Goal: Task Accomplishment & Management: Manage account settings

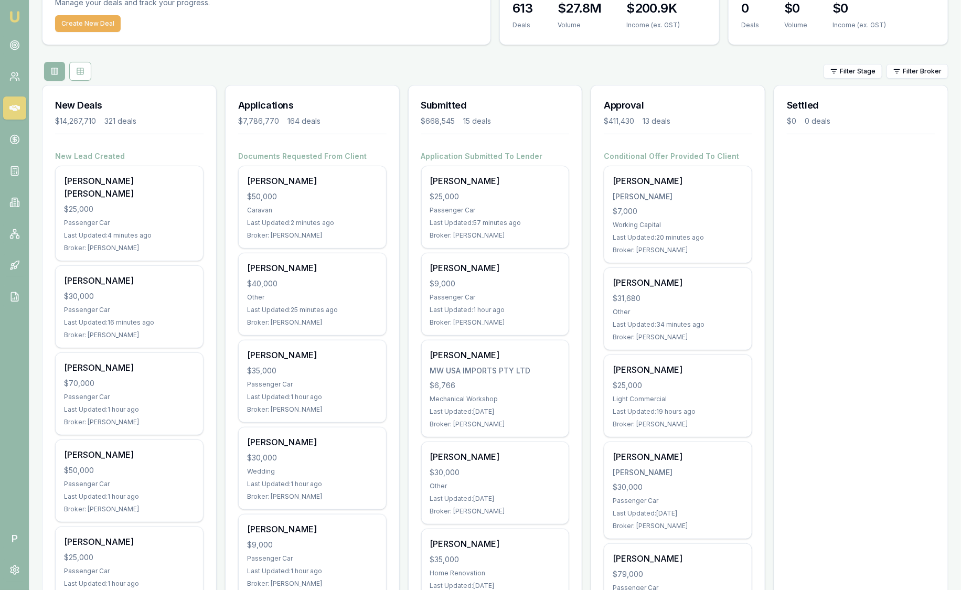
scroll to position [65, 0]
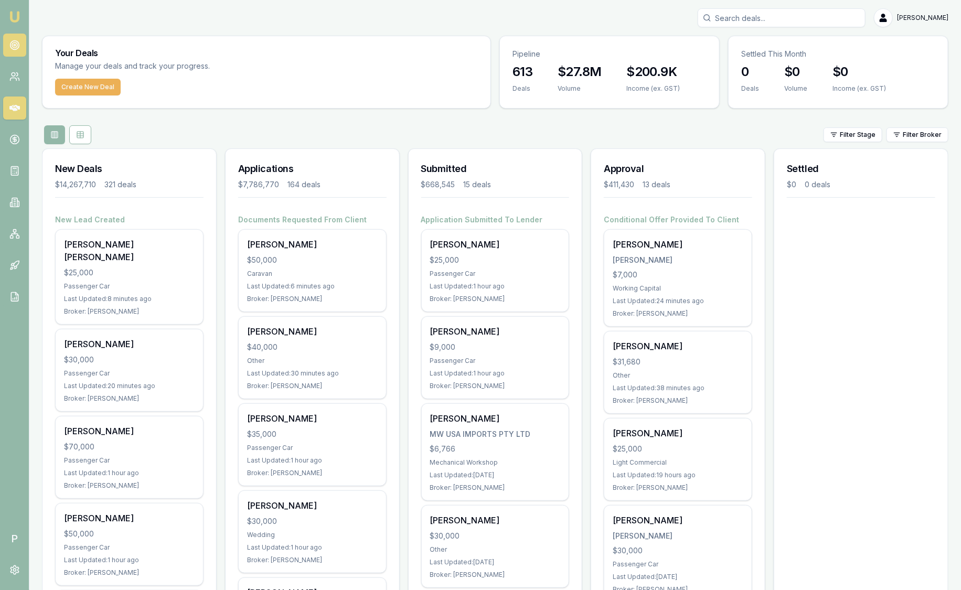
click at [18, 45] on icon at bounding box center [14, 45] width 10 height 10
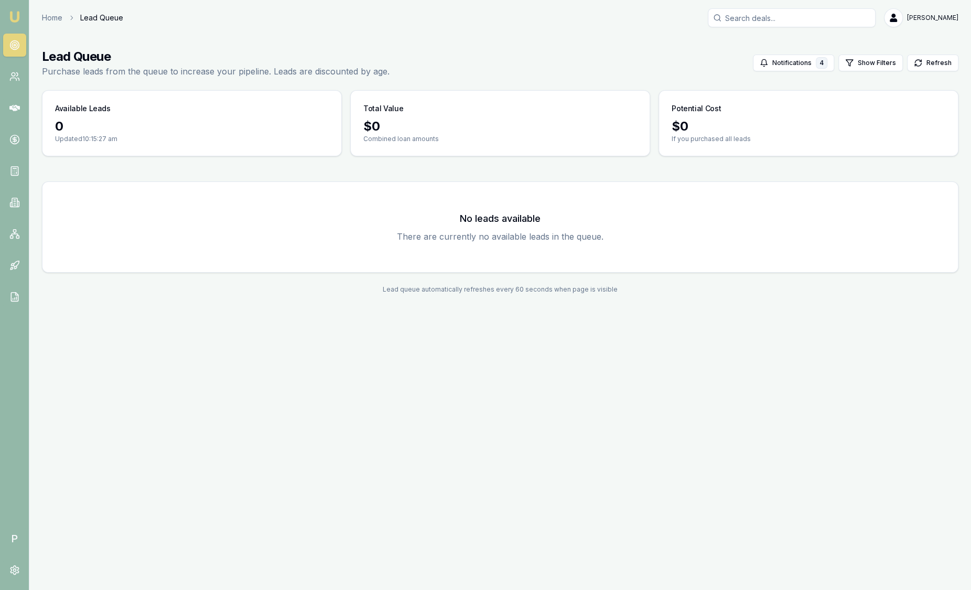
click at [179, 22] on div "Home Lead Queue Sam Crouch" at bounding box center [500, 17] width 917 height 19
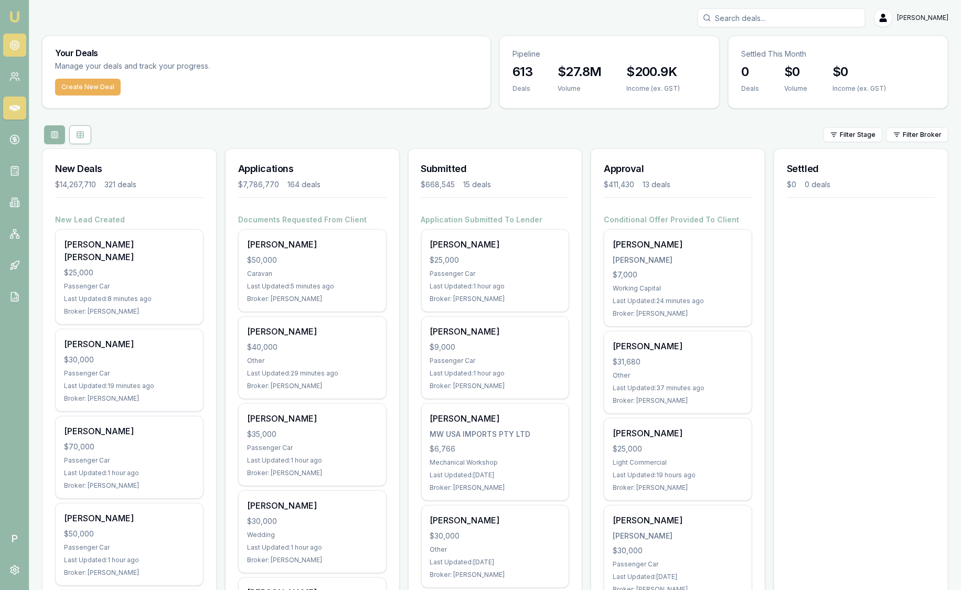
click at [15, 48] on circle at bounding box center [14, 44] width 5 height 5
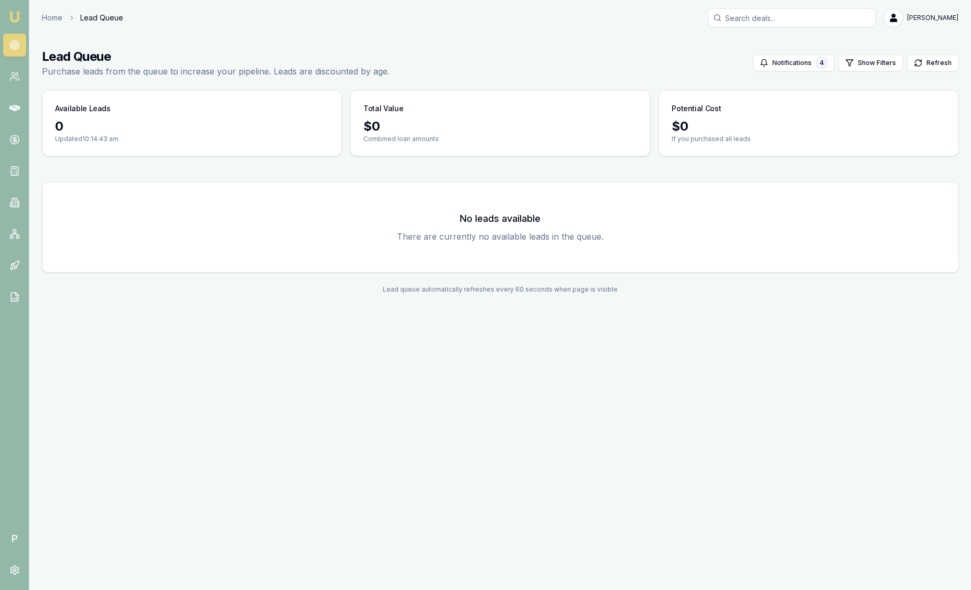
click at [9, 15] on img at bounding box center [14, 16] width 13 height 13
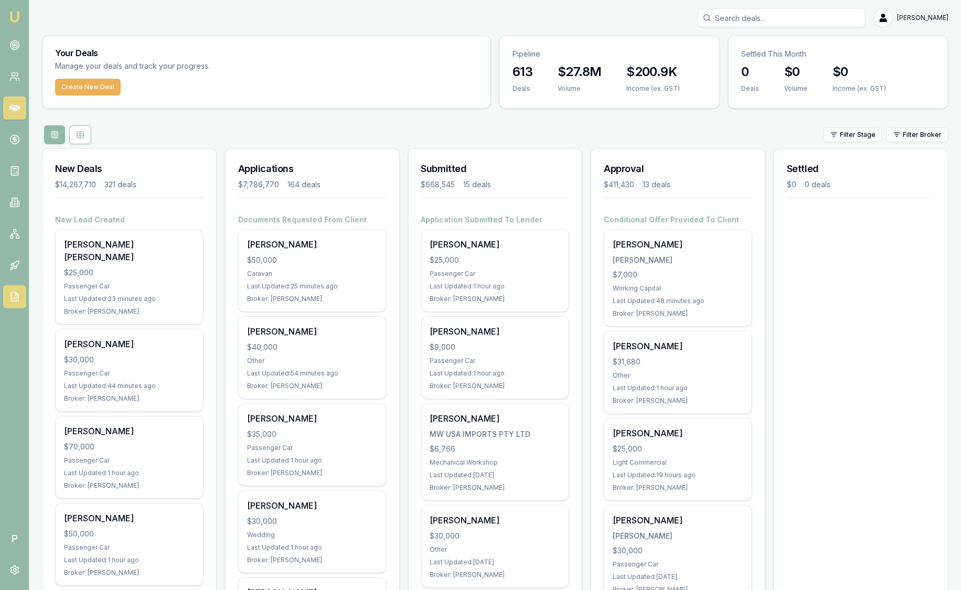
click at [15, 299] on icon at bounding box center [14, 297] width 10 height 10
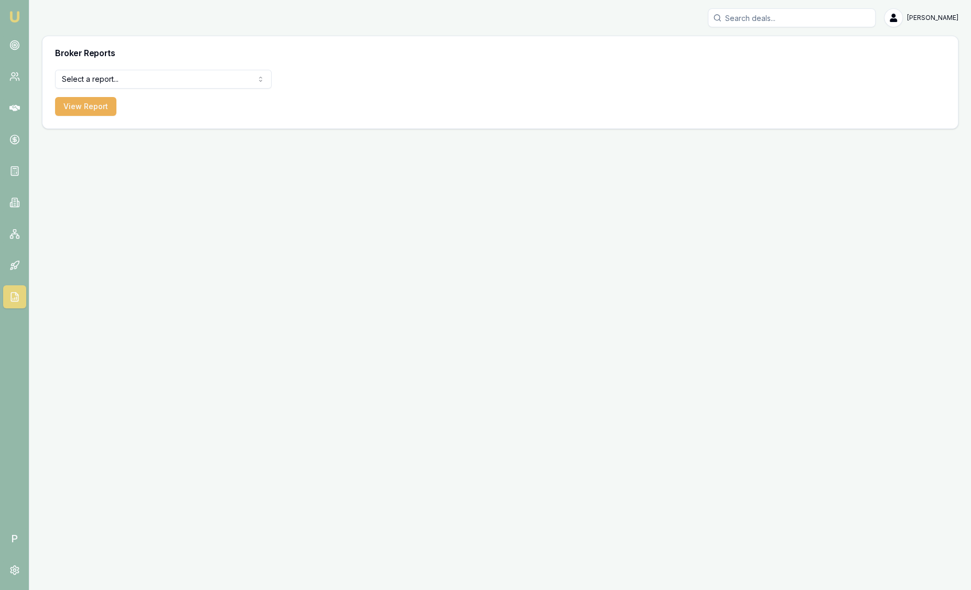
click at [89, 80] on html "Emu Broker P Sam Crouch Toggle Menu Broker Reports Select a report... Equifax P…" at bounding box center [485, 295] width 971 height 590
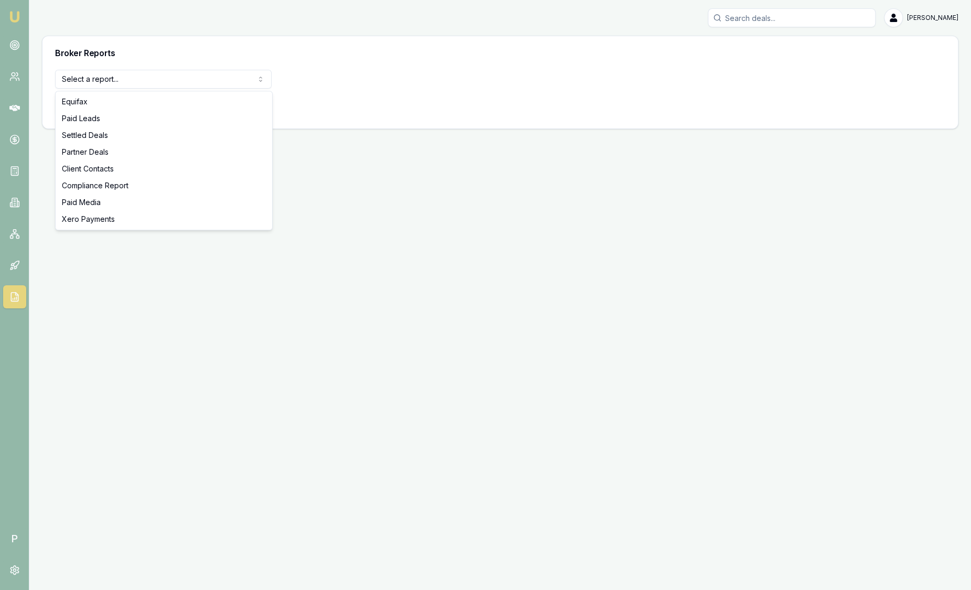
select select "settled-deals"
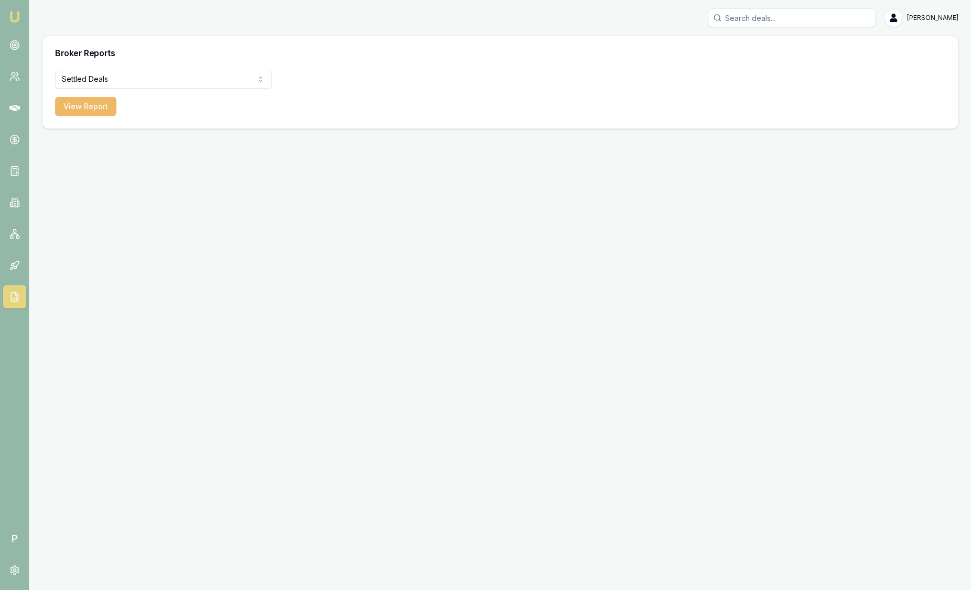
click at [80, 110] on button "View Report" at bounding box center [85, 106] width 61 height 19
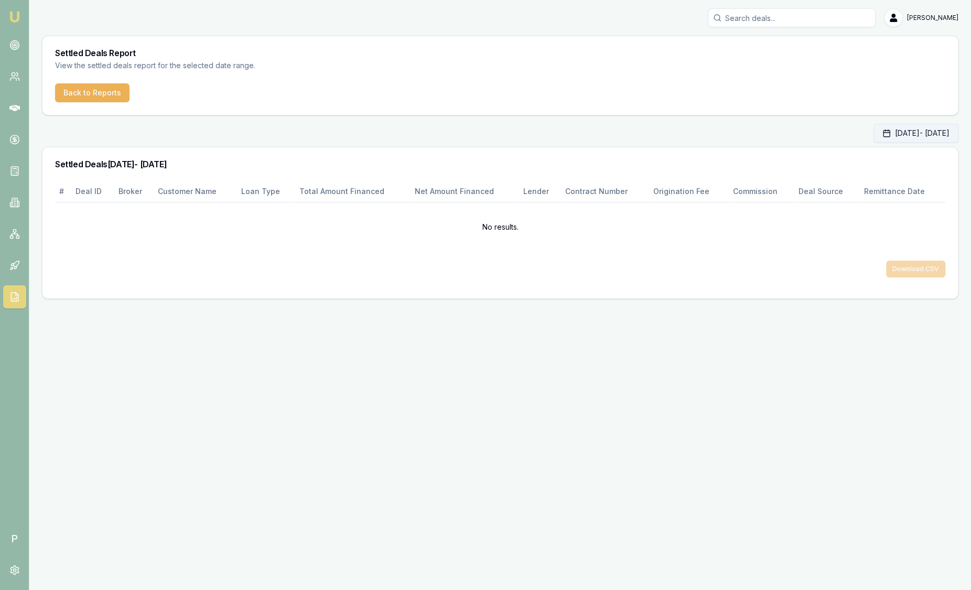
click at [897, 133] on button "Sep 01, 2025 - Sep 30, 2025" at bounding box center [916, 133] width 85 height 19
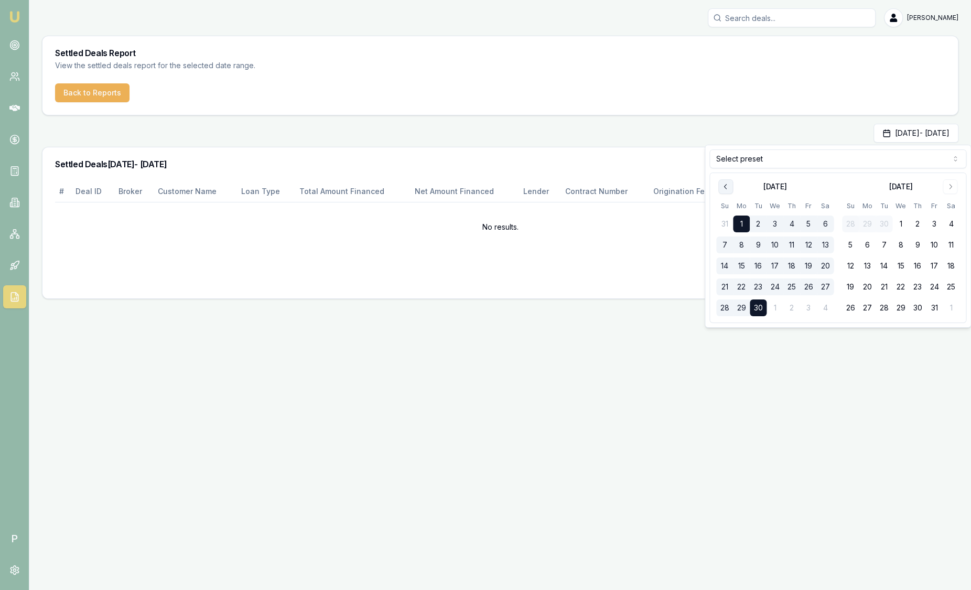
click at [725, 186] on icon "Go to previous month" at bounding box center [725, 186] width 3 height 5
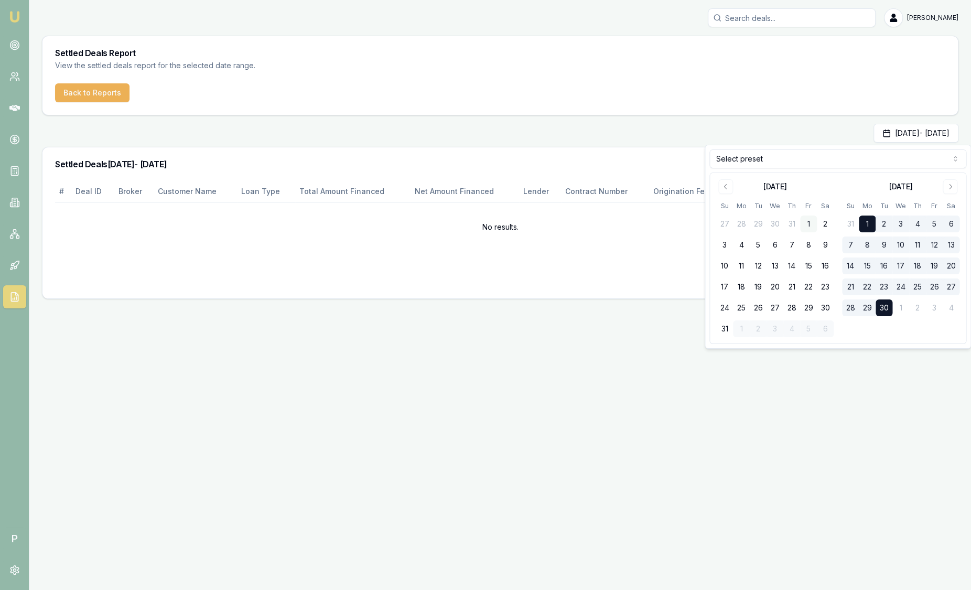
click at [806, 225] on button "1" at bounding box center [808, 224] width 17 height 17
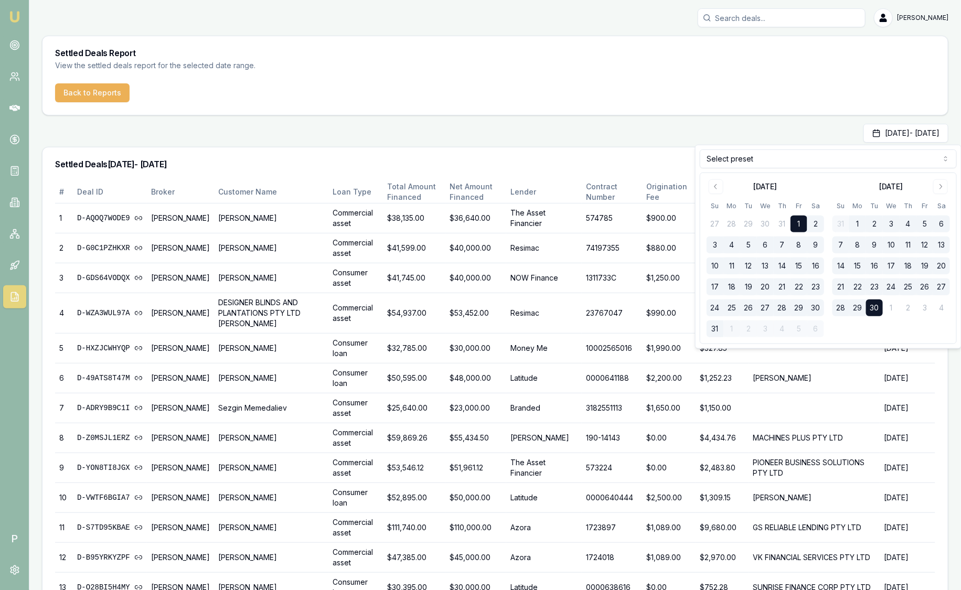
click at [717, 327] on button "31" at bounding box center [714, 328] width 17 height 17
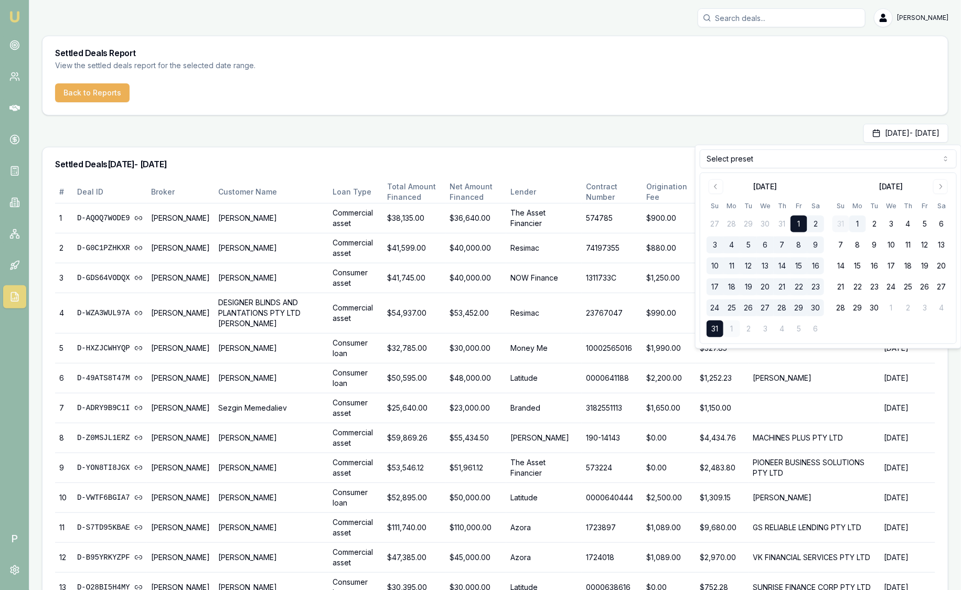
click at [615, 155] on div "Settled Deals 01/08/2025 - 31/08/2025" at bounding box center [494, 164] width 905 height 34
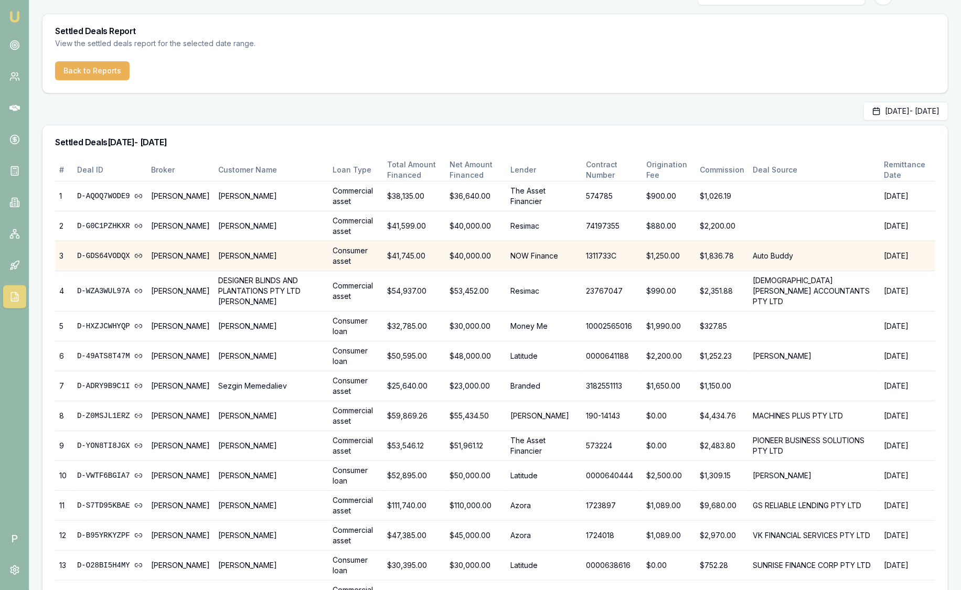
scroll to position [131, 0]
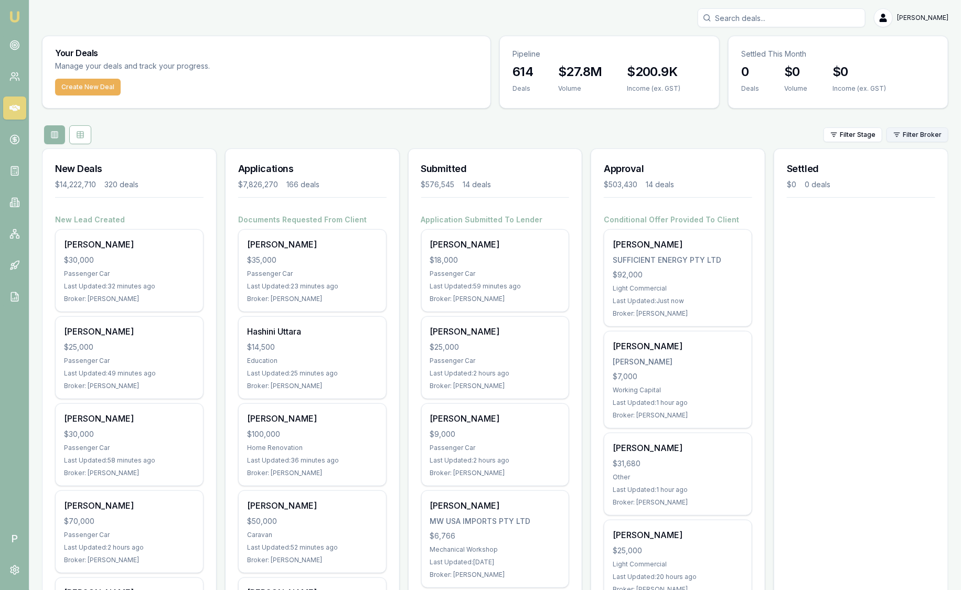
click at [935, 132] on html "Emu Broker P [PERSON_NAME] Toggle Menu Your Deals Manage your deals and track y…" at bounding box center [480, 295] width 961 height 590
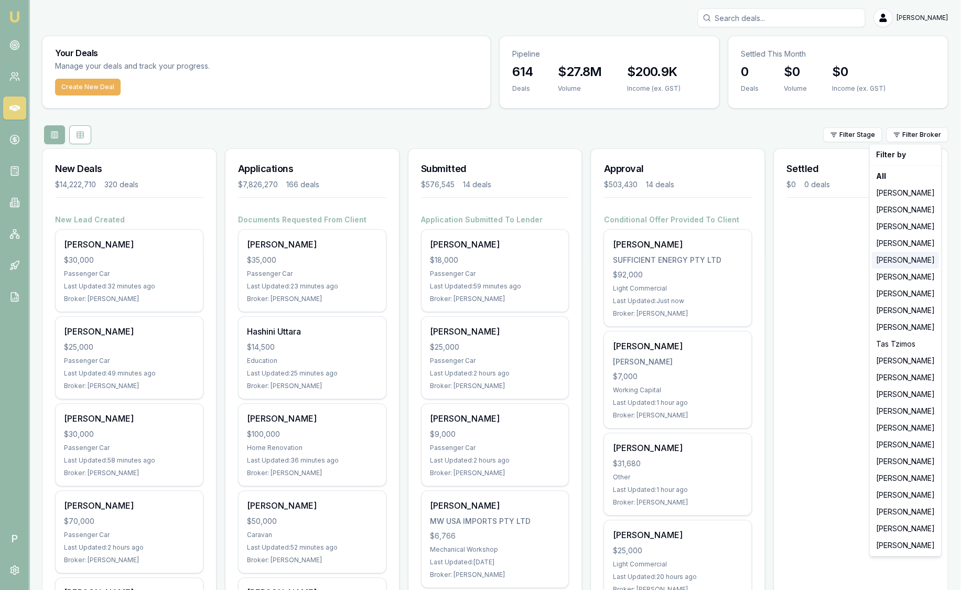
click at [906, 262] on div "[PERSON_NAME]" at bounding box center [905, 260] width 67 height 17
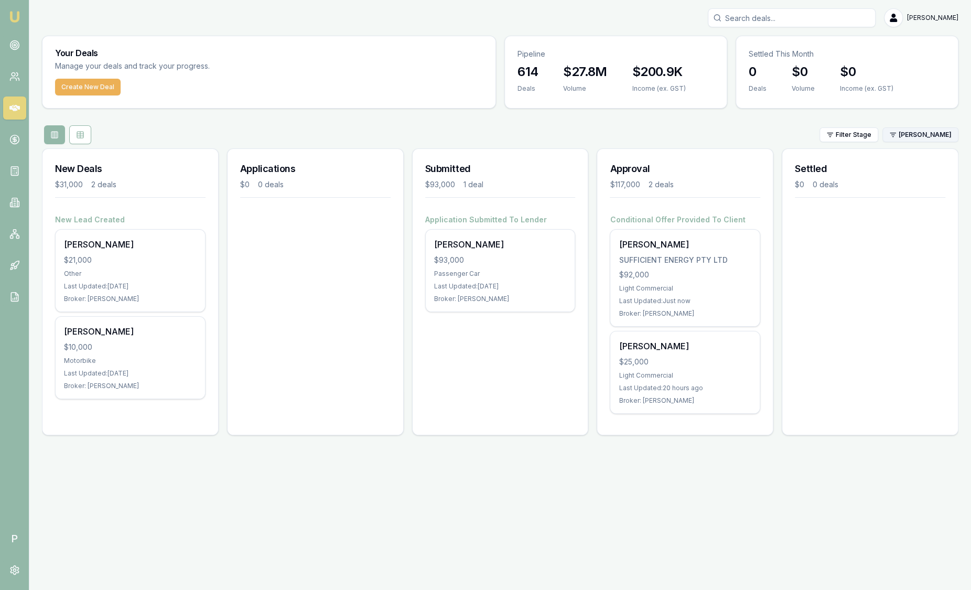
click at [907, 135] on html "Emu Broker P Sam Crouch Toggle Menu Your Deals Manage your deals and track your…" at bounding box center [485, 295] width 971 height 590
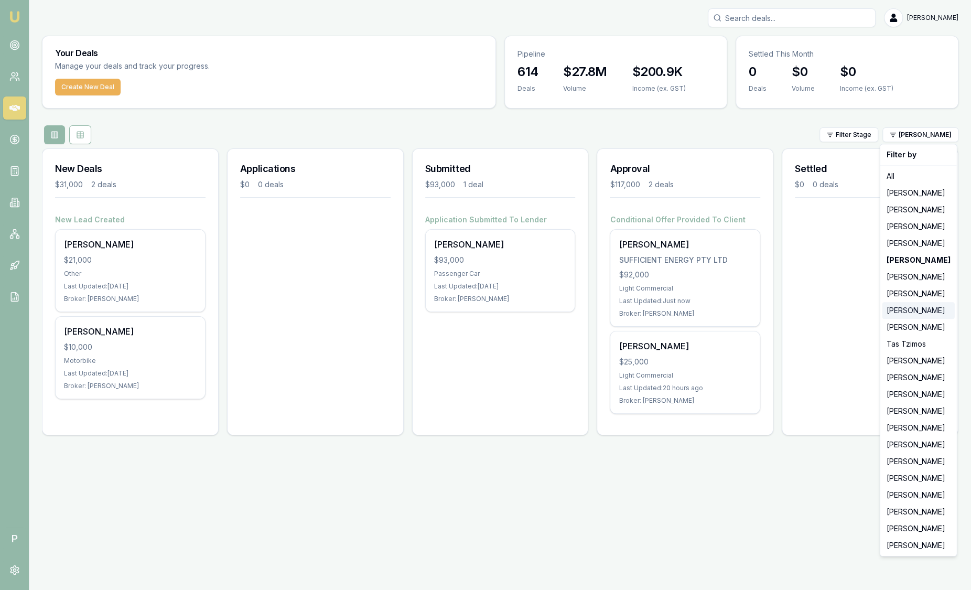
click at [902, 312] on div "[PERSON_NAME]" at bounding box center [919, 310] width 72 height 17
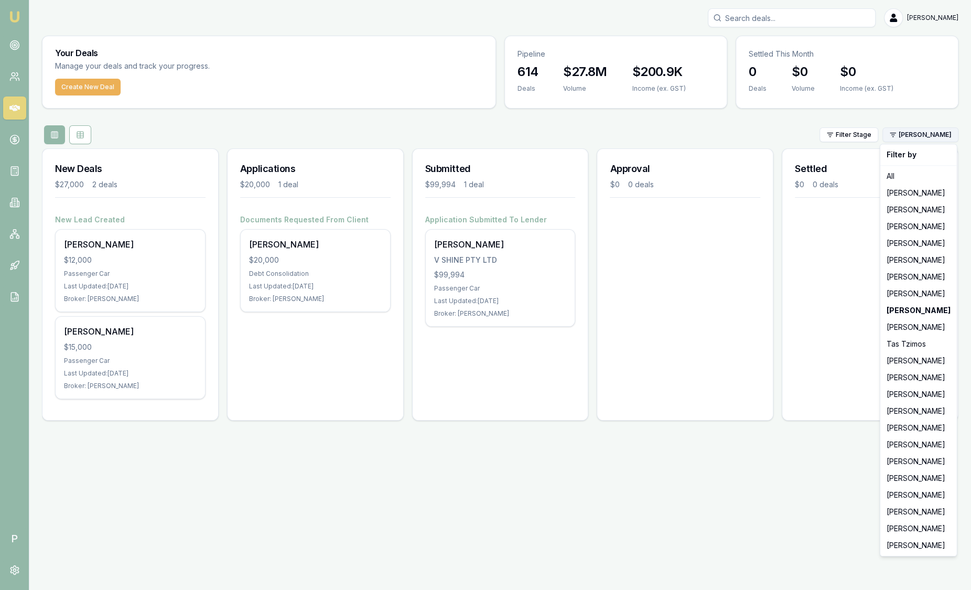
click at [912, 129] on html "Emu Broker P Sam Crouch Toggle Menu Your Deals Manage your deals and track your…" at bounding box center [485, 295] width 971 height 590
click at [17, 44] on html "Emu Broker P Sam Crouch Toggle Menu Your Deals Manage your deals and track your…" at bounding box center [485, 295] width 971 height 590
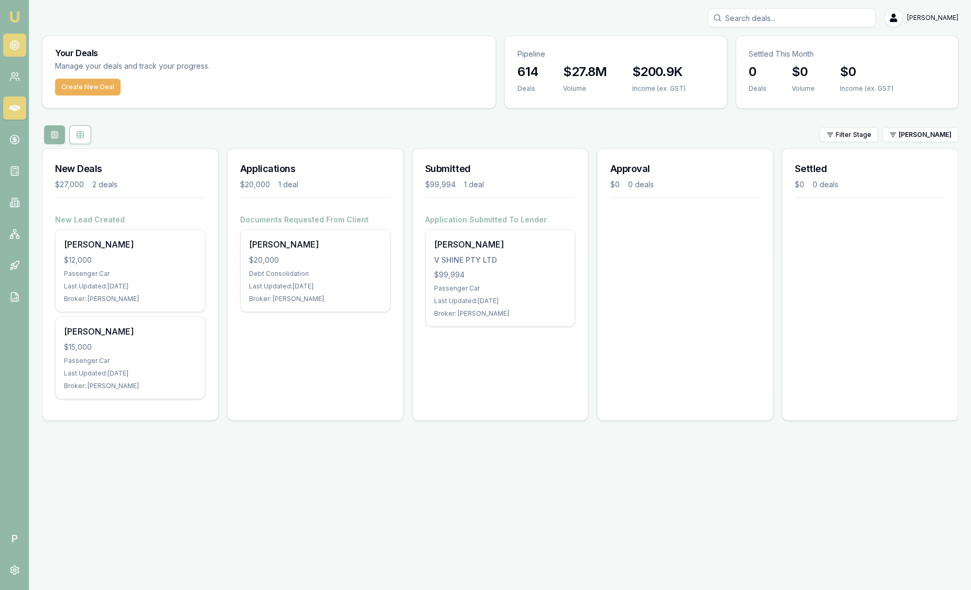
click at [17, 45] on circle at bounding box center [14, 44] width 5 height 5
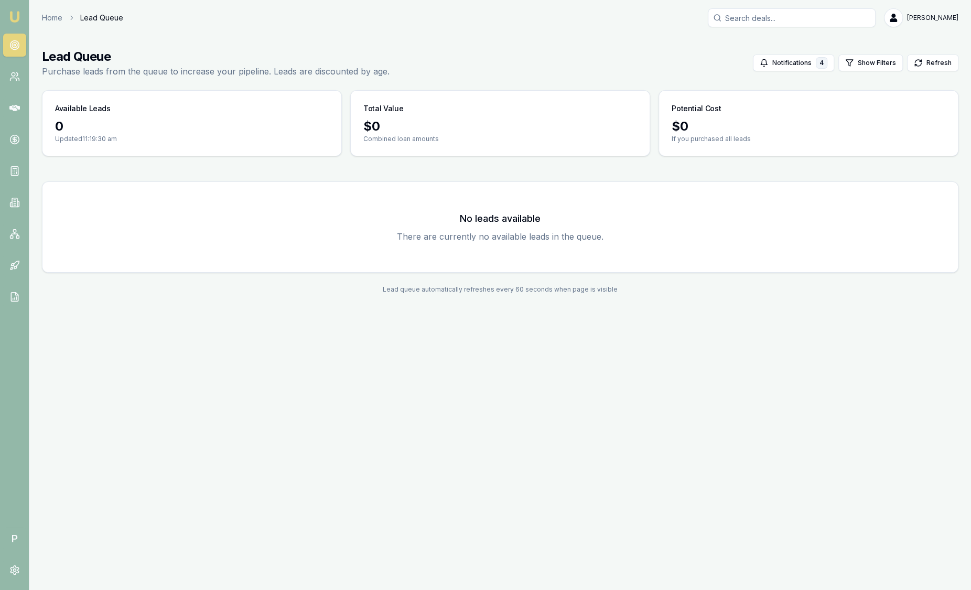
click at [16, 15] on img at bounding box center [14, 16] width 13 height 13
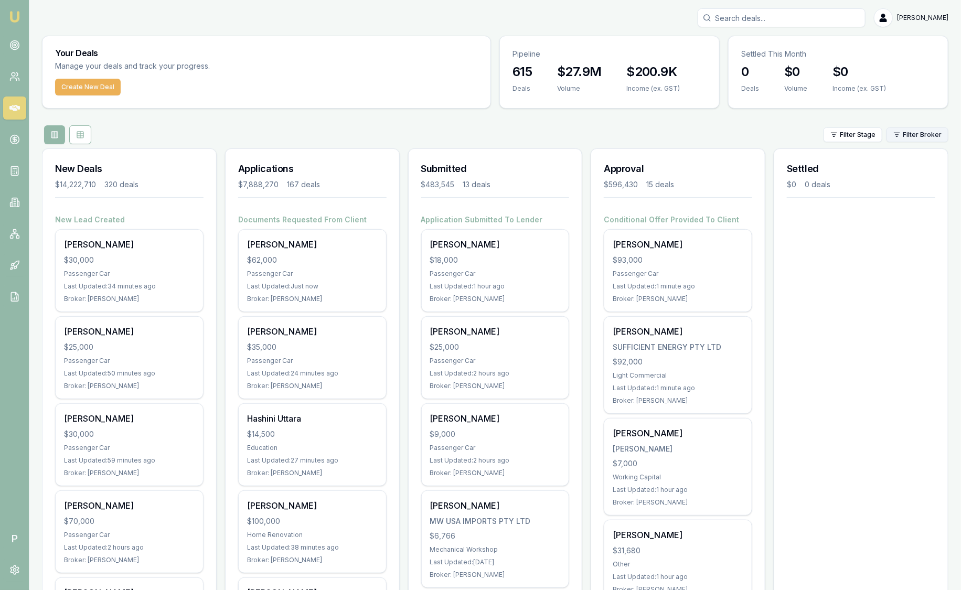
click at [911, 131] on html "Emu Broker P Sam Crouch Toggle Menu Your Deals Manage your deals and track your…" at bounding box center [480, 295] width 961 height 590
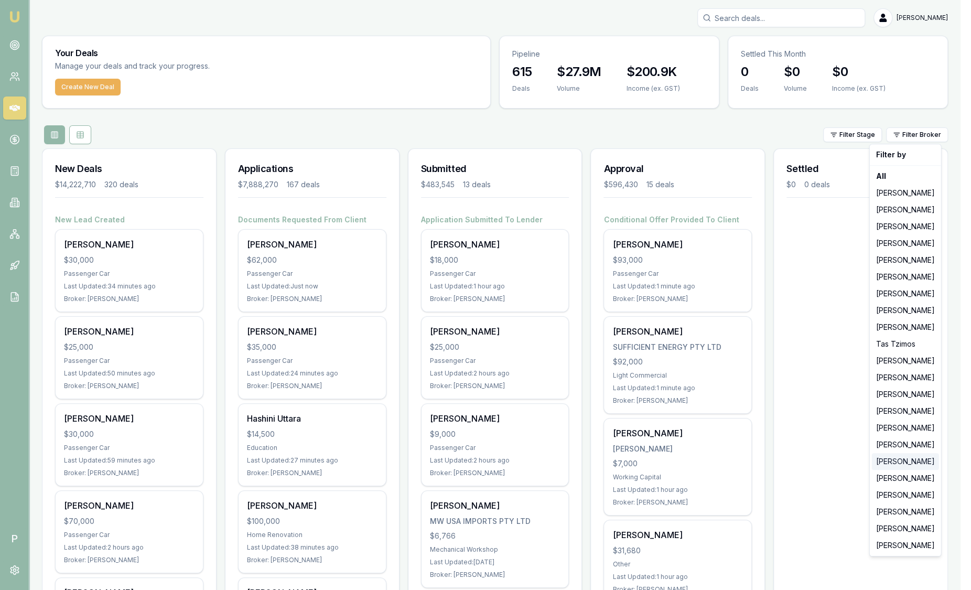
click at [910, 463] on div "[PERSON_NAME]" at bounding box center [905, 461] width 67 height 17
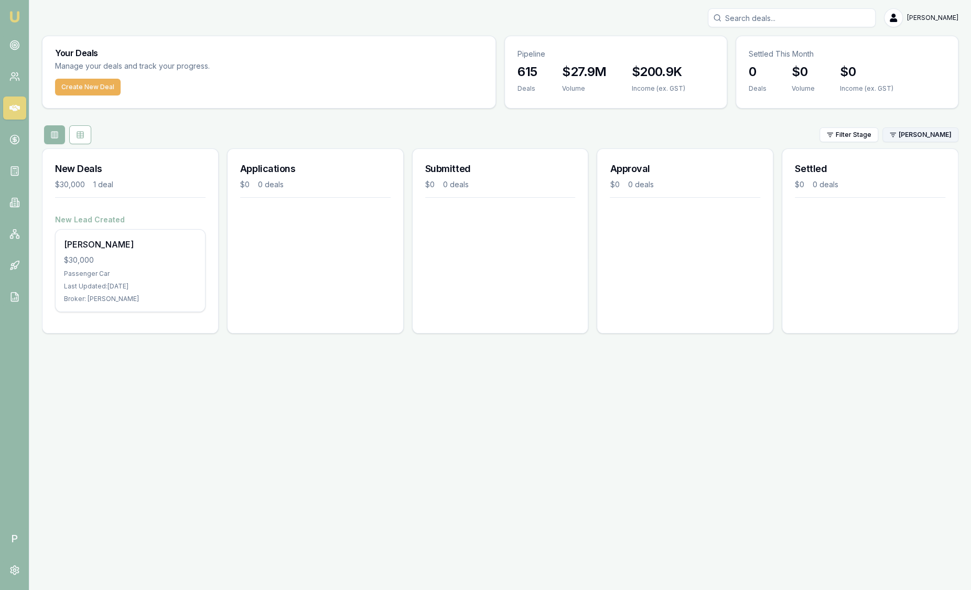
click at [918, 134] on html "Emu Broker P Sam Crouch Toggle Menu Your Deals Manage your deals and track your…" at bounding box center [485, 295] width 971 height 590
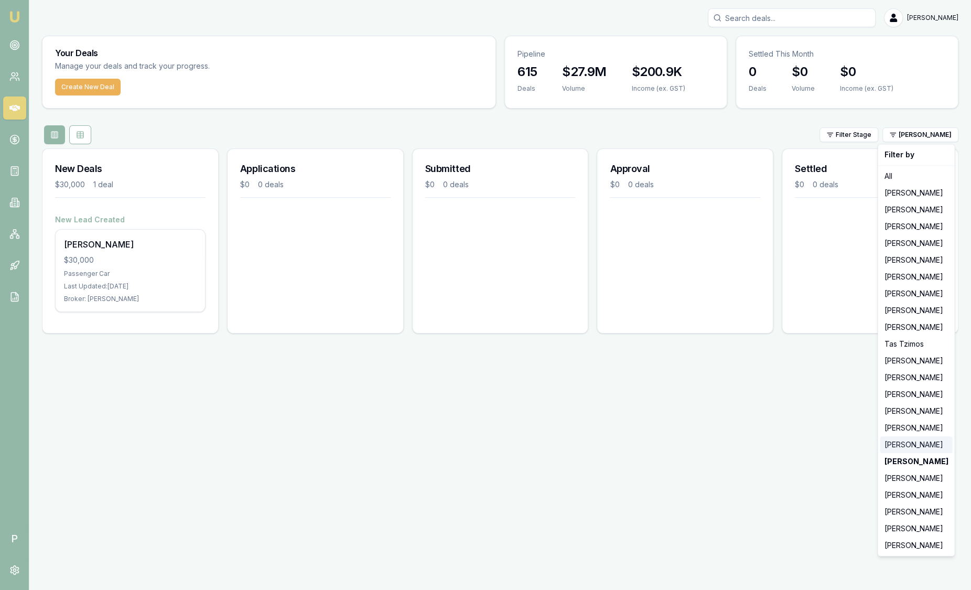
click at [913, 445] on div "[PERSON_NAME]" at bounding box center [916, 444] width 72 height 17
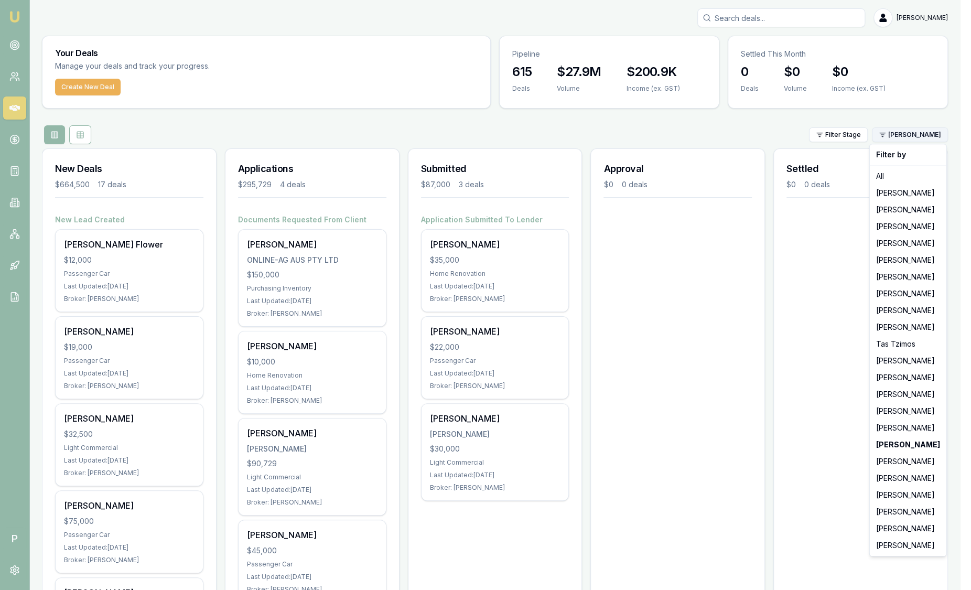
click at [919, 142] on html "Emu Broker P Sam Crouch Toggle Menu Your Deals Manage your deals and track your…" at bounding box center [485, 295] width 971 height 590
click at [913, 531] on div "[PERSON_NAME]" at bounding box center [908, 528] width 72 height 17
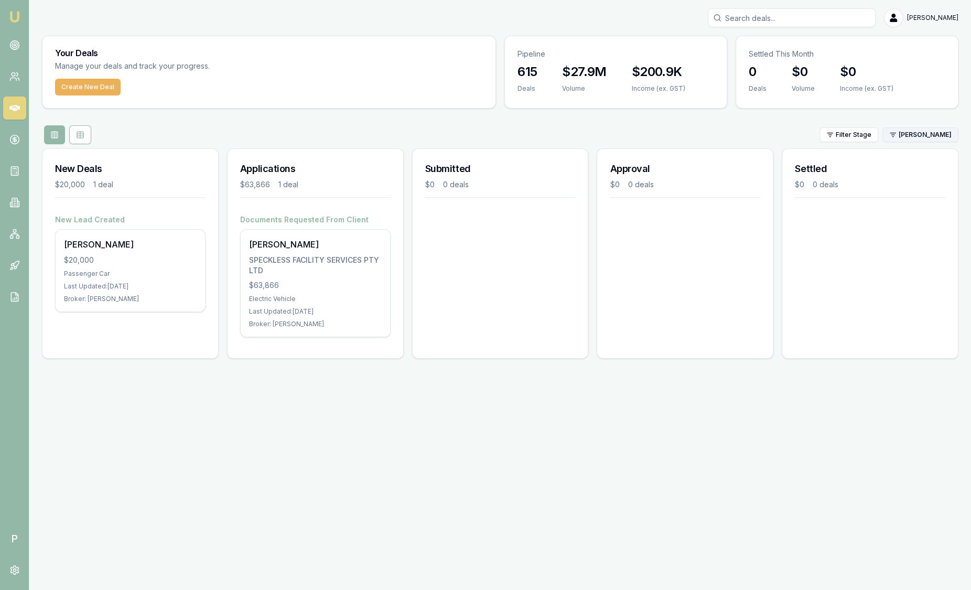
drag, startPoint x: 915, startPoint y: 123, endPoint x: 918, endPoint y: 133, distance: 10.3
click at [916, 123] on div "Your Deals Manage your deals and track your progress. Create New Deal Pipeline …" at bounding box center [500, 201] width 917 height 331
click at [917, 135] on html "Emu Broker P Sam Crouch Toggle Menu Your Deals Manage your deals and track your…" at bounding box center [485, 295] width 971 height 590
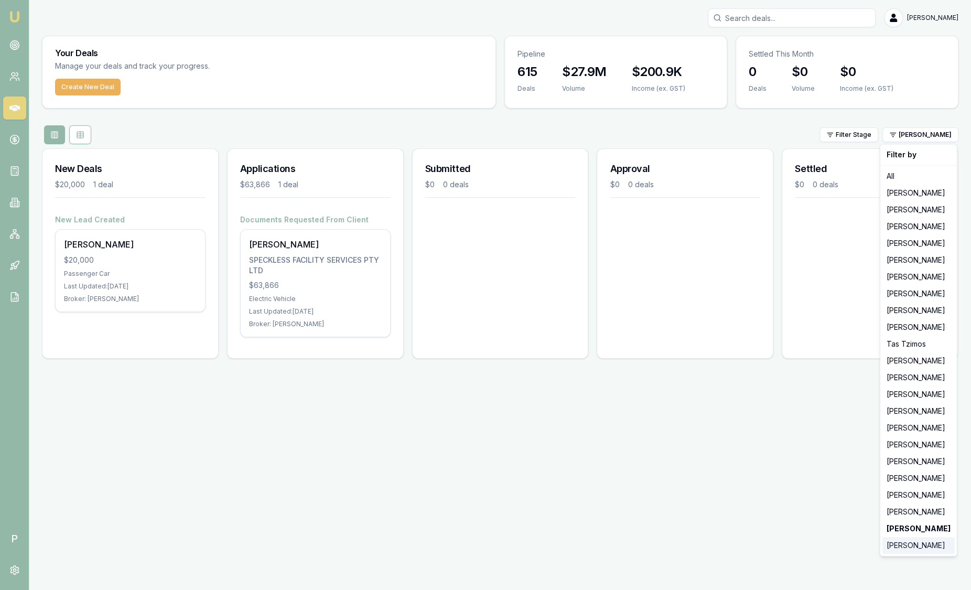
click at [927, 547] on div "[PERSON_NAME]" at bounding box center [919, 545] width 72 height 17
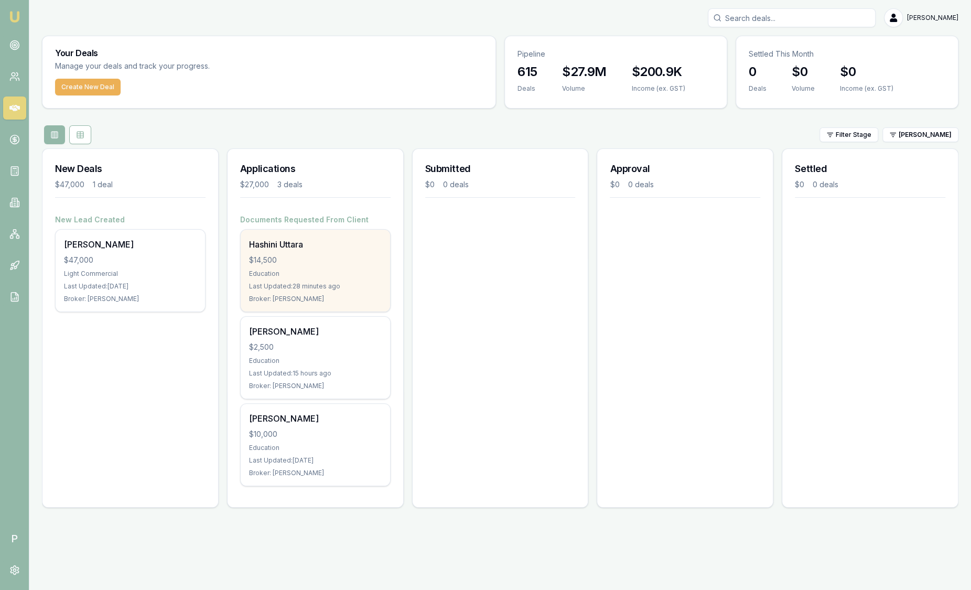
click at [338, 247] on div "Hashini Uttara" at bounding box center [315, 244] width 133 height 13
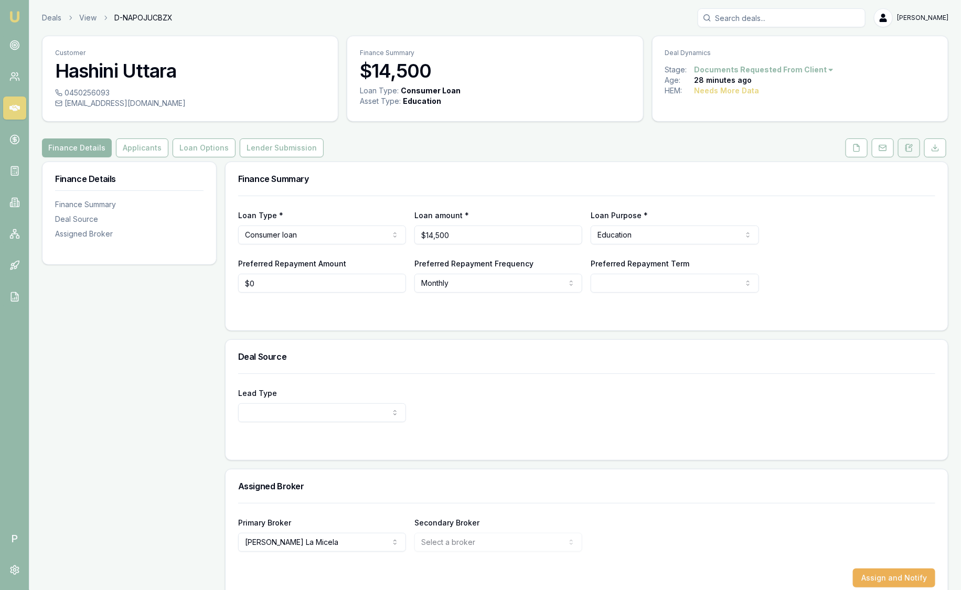
click at [908, 147] on icon at bounding box center [909, 148] width 8 height 8
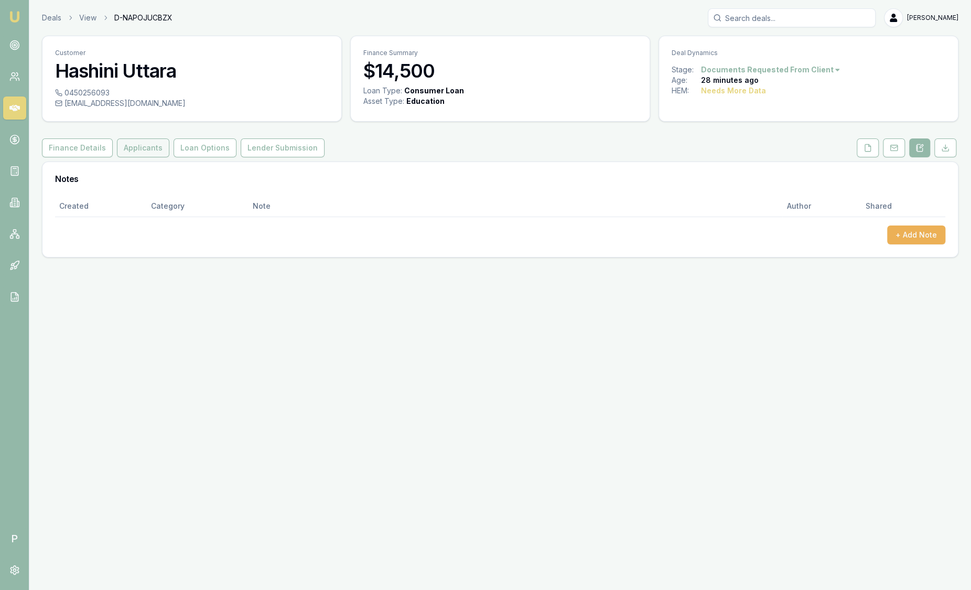
click at [136, 145] on button "Applicants" at bounding box center [143, 147] width 52 height 19
